Goal: Information Seeking & Learning: Compare options

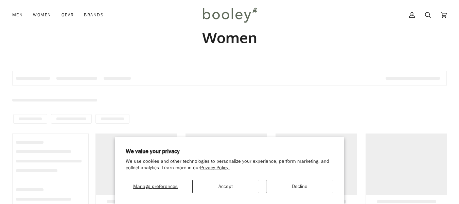
scroll to position [68, 0]
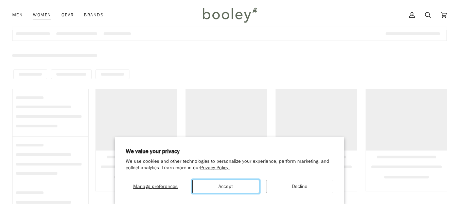
drag, startPoint x: 229, startPoint y: 181, endPoint x: 252, endPoint y: 163, distance: 29.4
click at [229, 181] on button "Accept" at bounding box center [225, 185] width 67 height 13
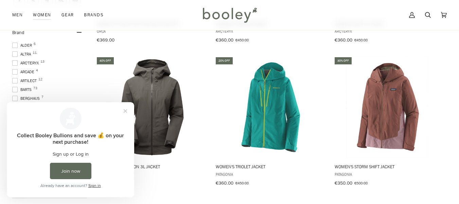
scroll to position [363, 0]
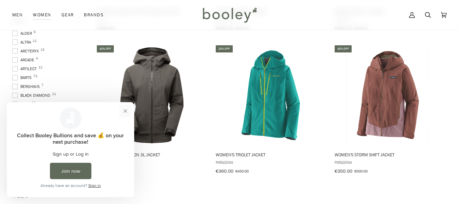
click at [126, 108] on button "Close prompt" at bounding box center [125, 111] width 12 height 12
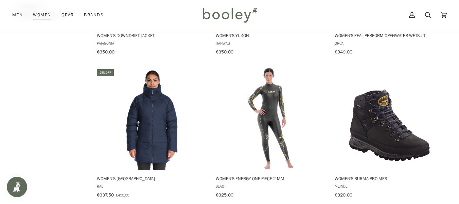
scroll to position [629, 0]
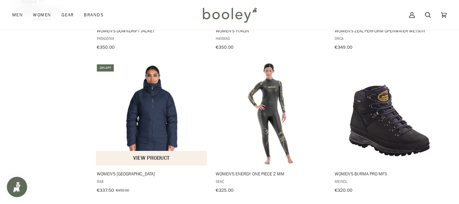
click at [147, 151] on button "View product" at bounding box center [151, 158] width 111 height 15
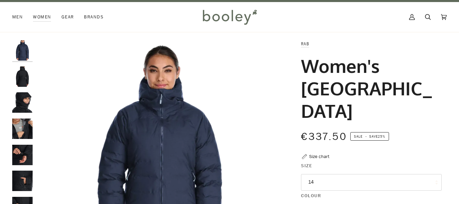
scroll to position [2, 0]
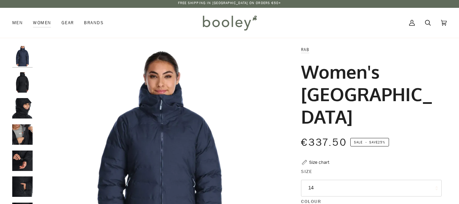
drag, startPoint x: 345, startPoint y: 167, endPoint x: 344, endPoint y: 162, distance: 4.3
click at [344, 179] on button "14" at bounding box center [371, 187] width 141 height 17
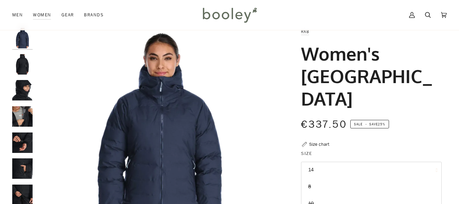
scroll to position [0, 0]
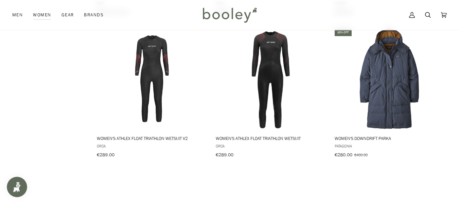
scroll to position [811, 0]
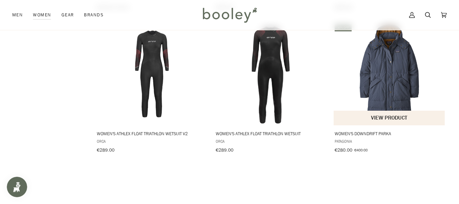
click at [389, 110] on button "View product" at bounding box center [389, 117] width 111 height 15
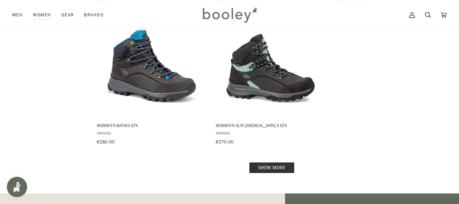
scroll to position [1004, 0]
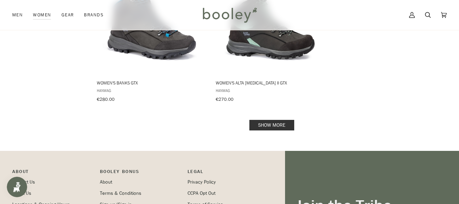
click at [271, 120] on link "Show more" at bounding box center [271, 125] width 45 height 11
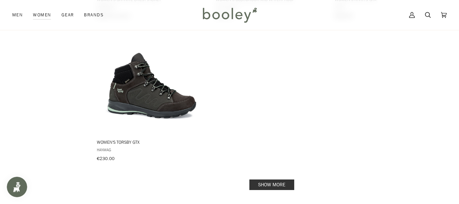
scroll to position [1982, 0]
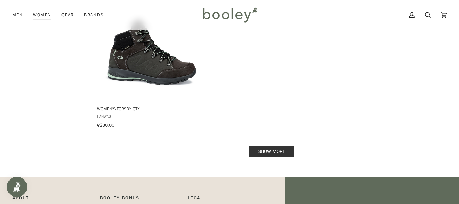
click at [268, 146] on link "Show more" at bounding box center [271, 151] width 45 height 11
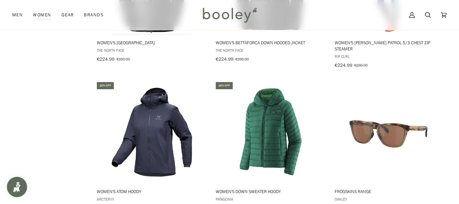
scroll to position [2205, 0]
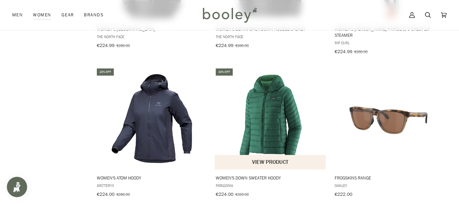
click at [266, 123] on img "Women's Down Sweater Hoody" at bounding box center [271, 118] width 102 height 102
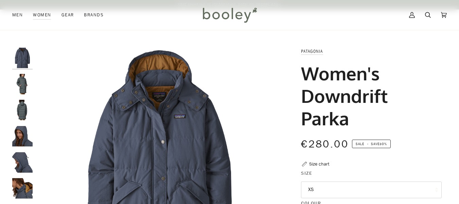
scroll to position [92, 0]
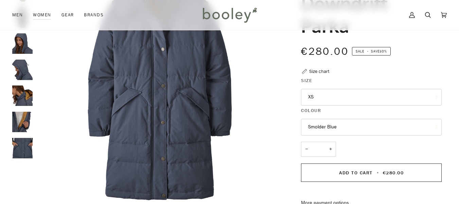
click at [338, 97] on button "XS" at bounding box center [371, 97] width 141 height 17
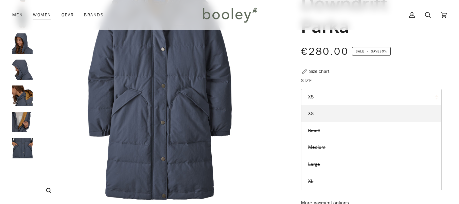
click at [134, 148] on img "Patagonia Women's Downdrift Parka Smolder Blue - Booley Galway" at bounding box center [160, 79] width 248 height 248
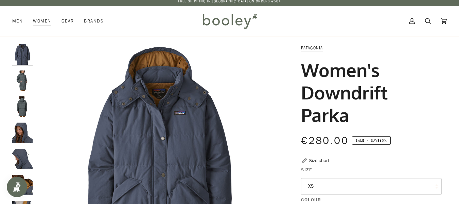
scroll to position [0, 0]
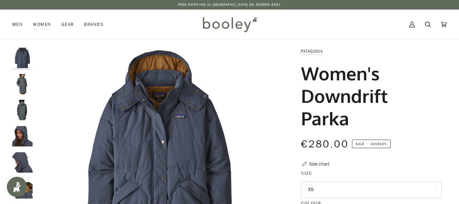
drag, startPoint x: 459, startPoint y: 62, endPoint x: 452, endPoint y: 12, distance: 50.5
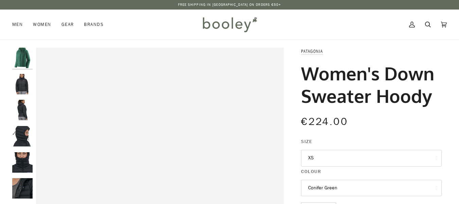
click at [409, 156] on button "XS" at bounding box center [371, 158] width 141 height 17
click at [328, 148] on legend "Size" at bounding box center [371, 143] width 141 height 11
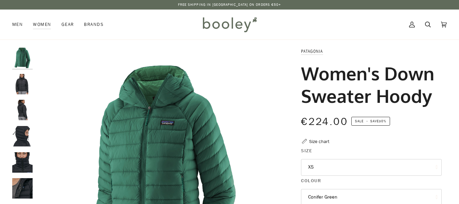
click at [323, 166] on button "XS" at bounding box center [371, 167] width 141 height 17
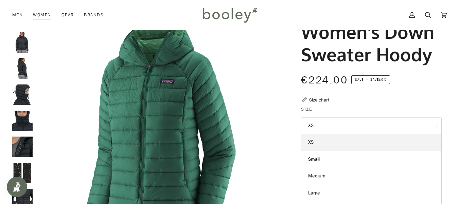
drag, startPoint x: 461, startPoint y: 47, endPoint x: 302, endPoint y: 21, distance: 161.8
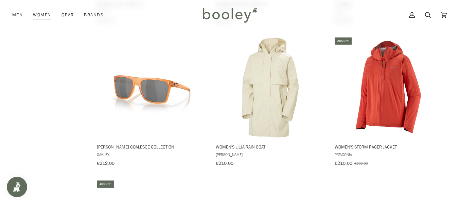
scroll to position [2515, 0]
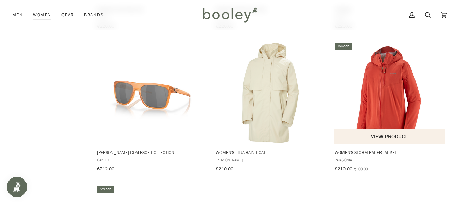
click at [383, 91] on img "Women's Storm Racer Jacket" at bounding box center [389, 93] width 102 height 102
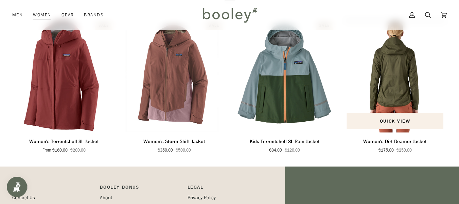
scroll to position [446, 0]
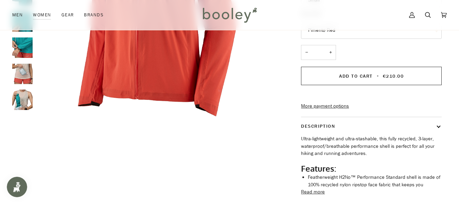
drag, startPoint x: 462, startPoint y: 40, endPoint x: 450, endPoint y: 71, distance: 33.1
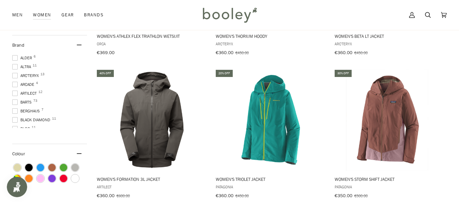
scroll to position [197, 0]
